Goal: Find specific page/section: Locate a particular part of the current website

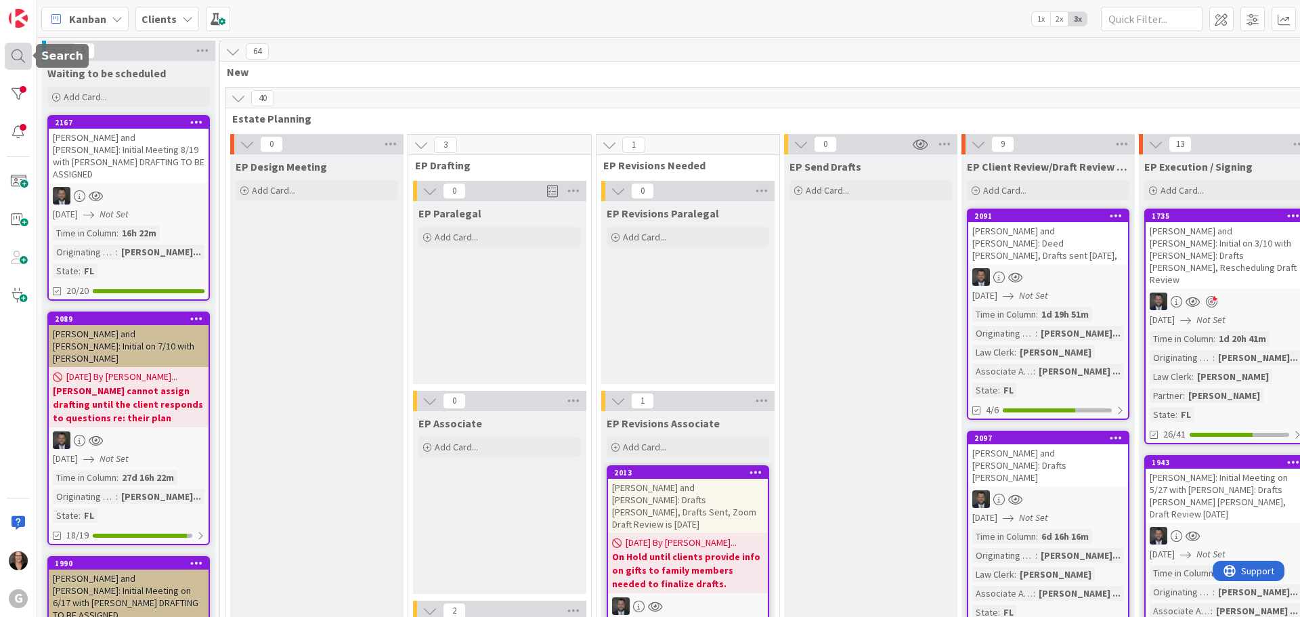
click at [20, 53] on div at bounding box center [18, 56] width 27 height 27
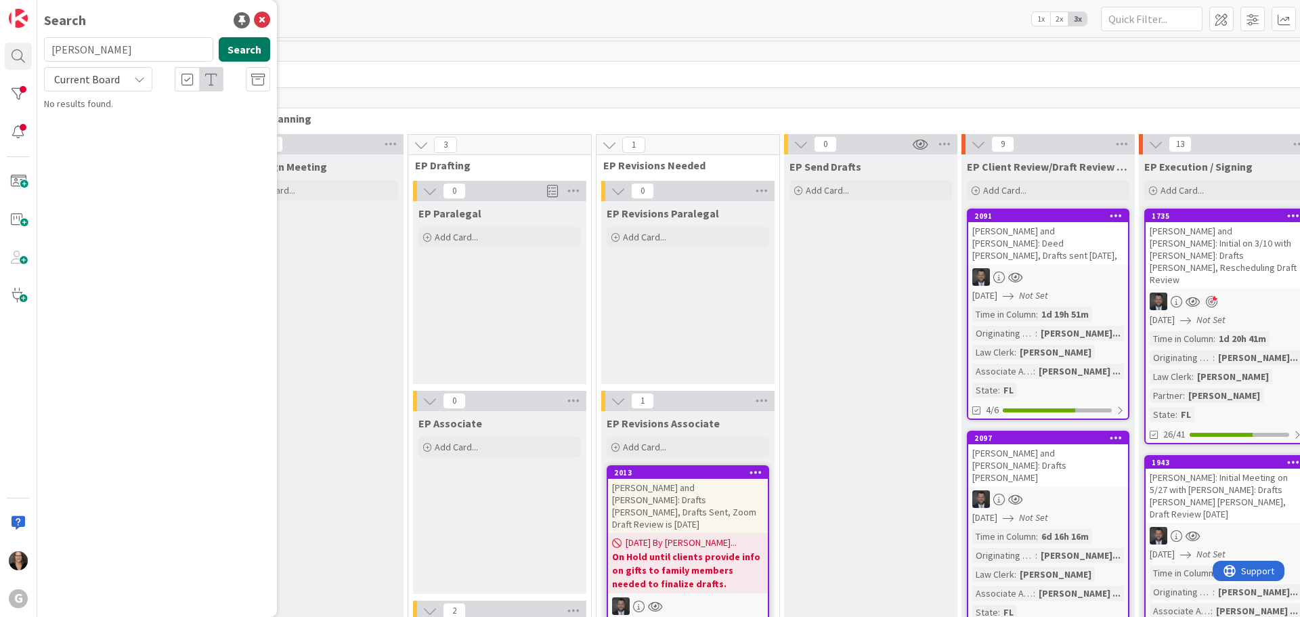
type input "[PERSON_NAME]"
click at [244, 51] on button "Search" at bounding box center [244, 49] width 51 height 24
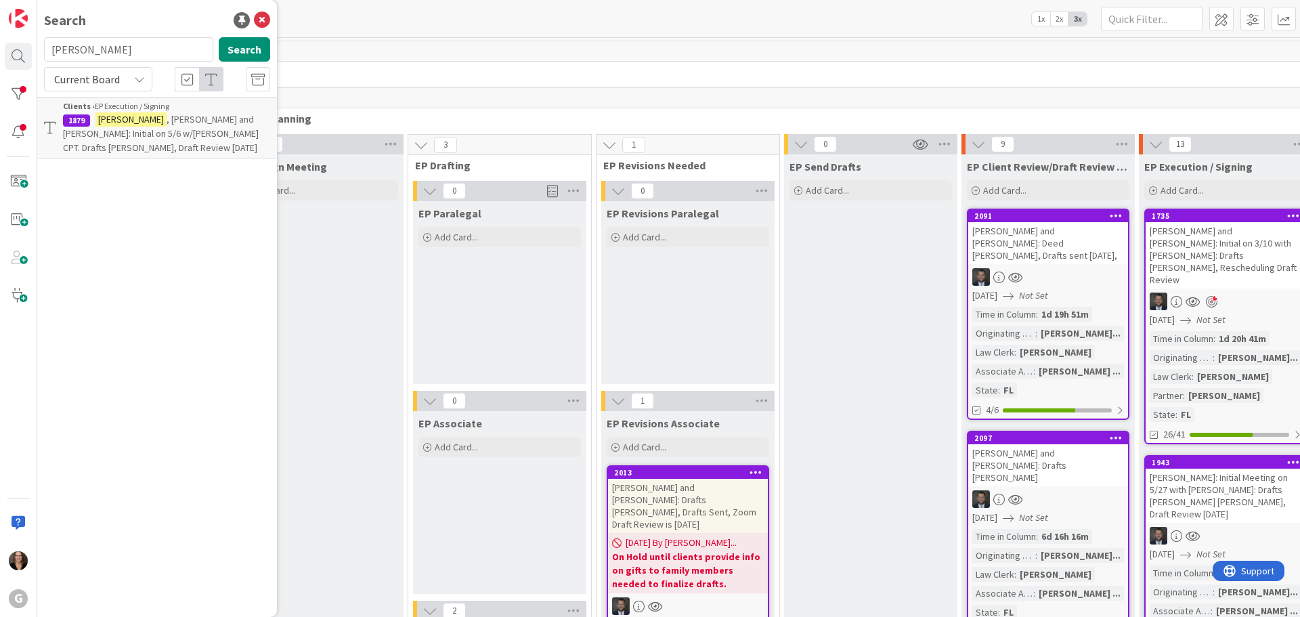
click at [194, 121] on span ", [PERSON_NAME] and [PERSON_NAME]: Initial on 5/6 w/[PERSON_NAME] CPT. Drafts […" at bounding box center [161, 133] width 196 height 41
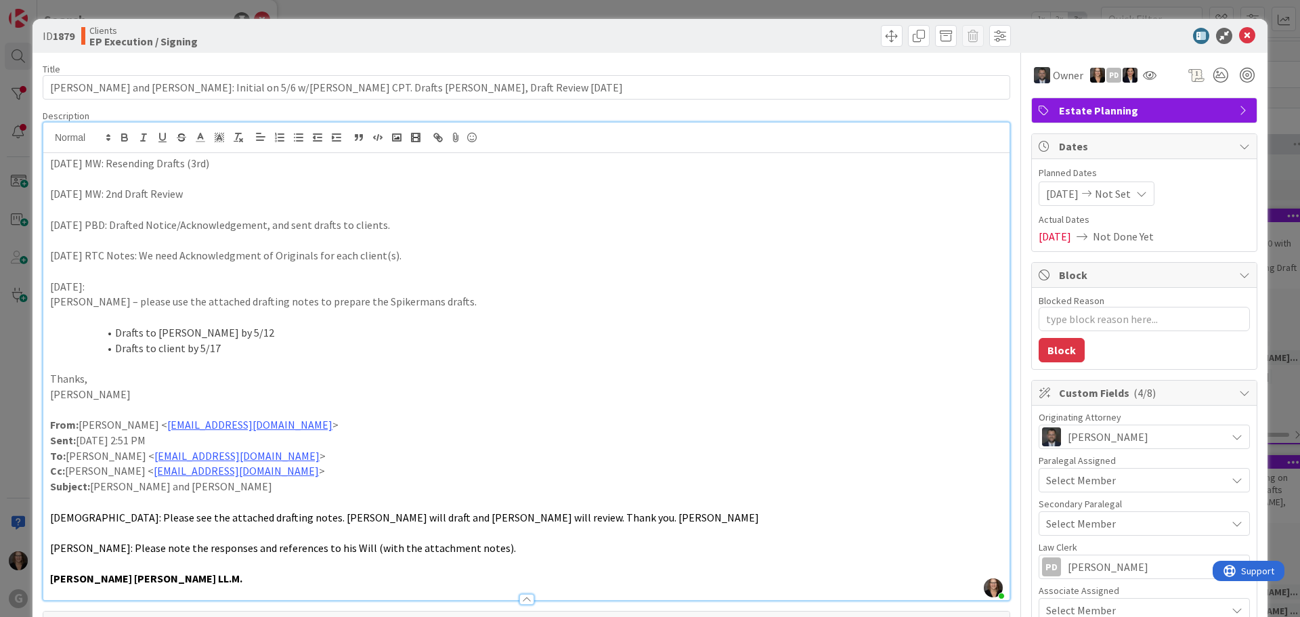
click at [294, 152] on div "[PERSON_NAME] just joined [DATE] MW: Resending Drafts (3rd) [DATE] MW: 2nd Draf…" at bounding box center [526, 361] width 966 height 477
type textarea "x"
